Goal: Register for event/course

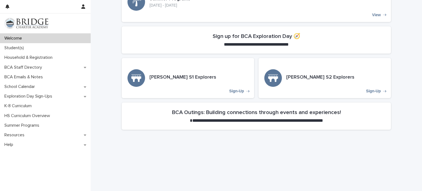
scroll to position [169, 0]
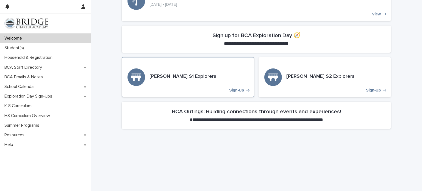
click at [236, 91] on p "Sign-Up" at bounding box center [236, 90] width 15 height 5
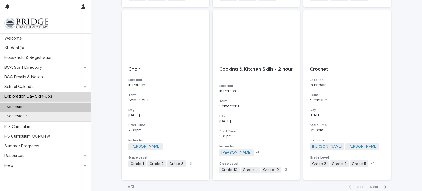
scroll to position [630, 0]
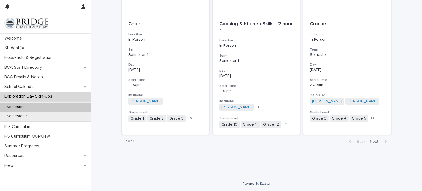
click at [373, 142] on span "Next" at bounding box center [375, 141] width 12 height 4
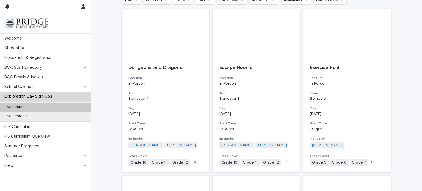
scroll to position [79, 0]
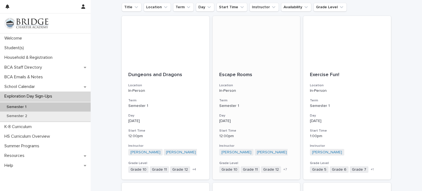
click at [260, 119] on p "[DATE]" at bounding box center [256, 121] width 74 height 5
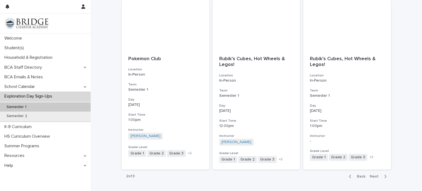
scroll to position [630, 0]
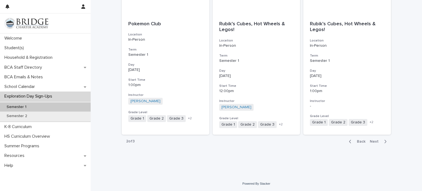
click at [376, 141] on span "Next" at bounding box center [375, 141] width 12 height 4
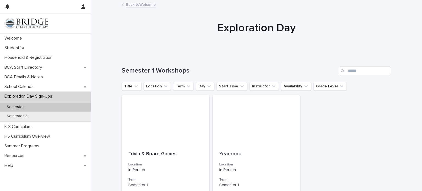
scroll to position [124, 0]
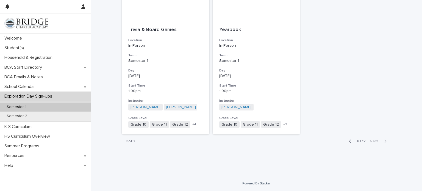
click at [359, 140] on span "Back" at bounding box center [359, 141] width 12 height 4
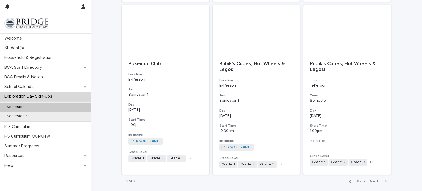
scroll to position [630, 0]
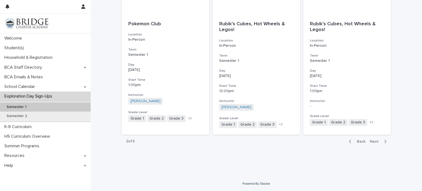
click at [361, 141] on span "Back" at bounding box center [359, 141] width 12 height 4
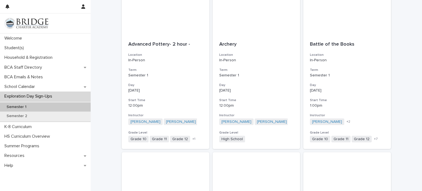
scroll to position [89, 0]
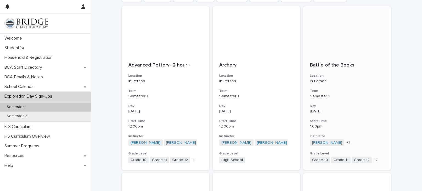
click at [343, 111] on p "[DATE]" at bounding box center [347, 111] width 74 height 5
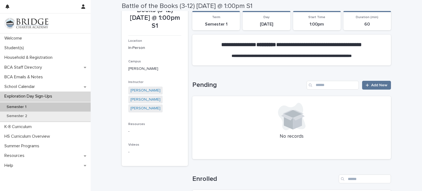
scroll to position [65, 0]
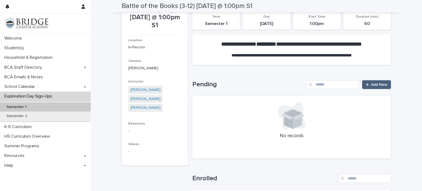
click at [379, 85] on span "Add New" at bounding box center [379, 85] width 16 height 4
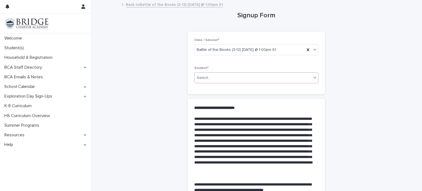
click at [289, 79] on div "Select..." at bounding box center [252, 77] width 117 height 9
click at [279, 90] on div "[PERSON_NAME] - 201521" at bounding box center [256, 88] width 124 height 10
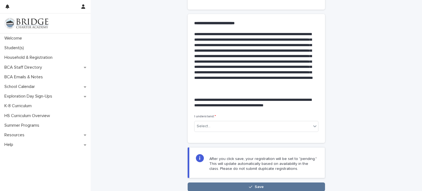
scroll to position [91, 0]
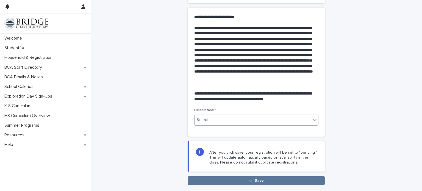
click at [284, 121] on div "Select..." at bounding box center [252, 119] width 117 height 9
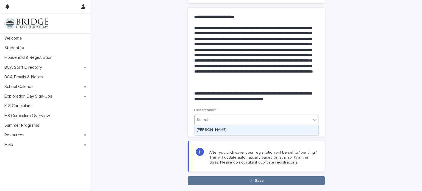
click at [280, 130] on div "[PERSON_NAME]" at bounding box center [256, 130] width 124 height 10
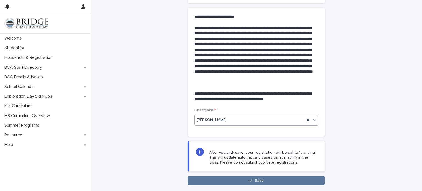
scroll to position [127, 0]
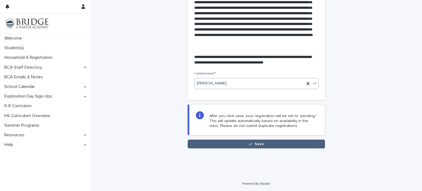
click at [275, 145] on button "Save" at bounding box center [255, 143] width 137 height 9
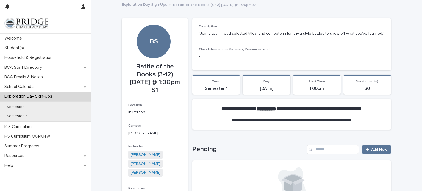
click at [148, 4] on link "Exploration Day Sign-Ups" at bounding box center [144, 4] width 45 height 6
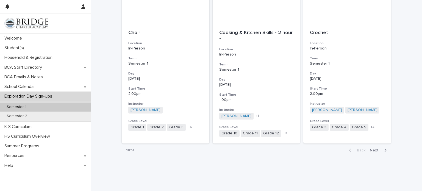
scroll to position [624, 0]
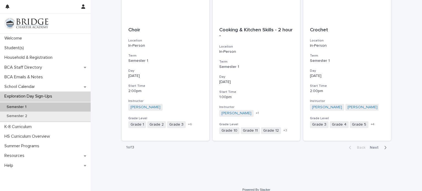
click at [374, 145] on span "Next" at bounding box center [375, 147] width 12 height 4
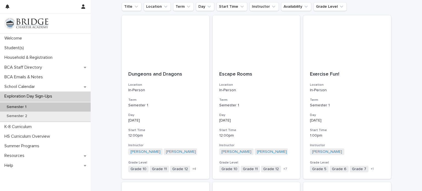
scroll to position [79, 0]
click at [266, 105] on p "Semester 1" at bounding box center [256, 105] width 74 height 5
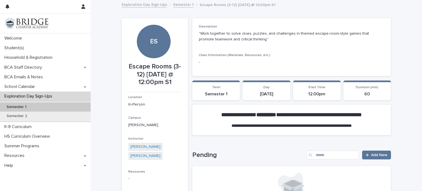
scroll to position [68, 0]
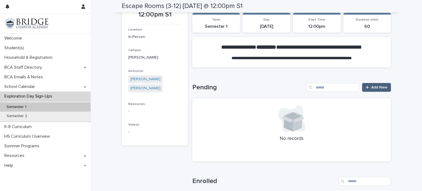
click at [371, 86] on div at bounding box center [367, 87] width 5 height 4
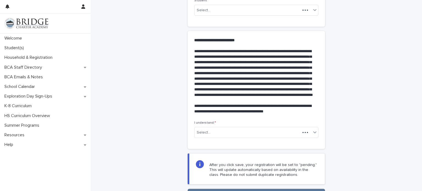
scroll to position [86, 0]
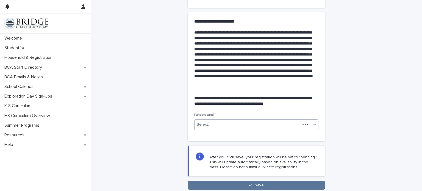
click at [282, 125] on div "Select..." at bounding box center [247, 124] width 106 height 9
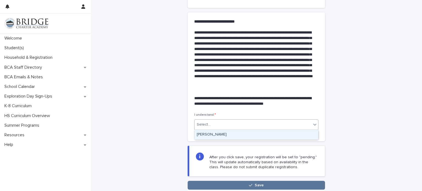
click at [277, 134] on div "[PERSON_NAME]" at bounding box center [256, 135] width 124 height 10
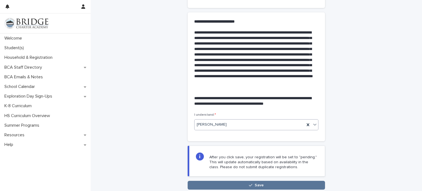
click at [344, 117] on div "**********" at bounding box center [256, 51] width 269 height 275
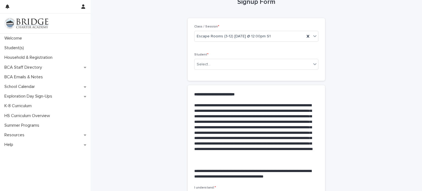
scroll to position [13, 0]
click at [291, 63] on div "Select..." at bounding box center [252, 64] width 117 height 9
click at [284, 74] on div "[PERSON_NAME] - 201521" at bounding box center [256, 75] width 124 height 10
click at [343, 91] on div "**********" at bounding box center [256, 124] width 269 height 275
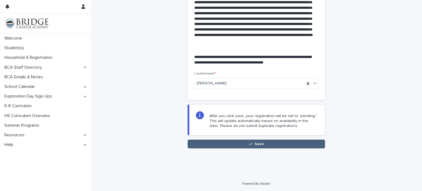
click at [293, 142] on button "Save" at bounding box center [255, 143] width 137 height 9
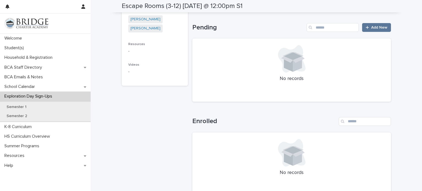
scroll to position [171, 0]
